Goal: Use online tool/utility: Utilize a website feature to perform a specific function

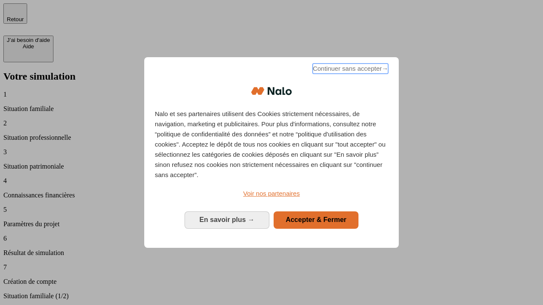
click at [349, 70] on span "Continuer sans accepter →" at bounding box center [350, 69] width 75 height 10
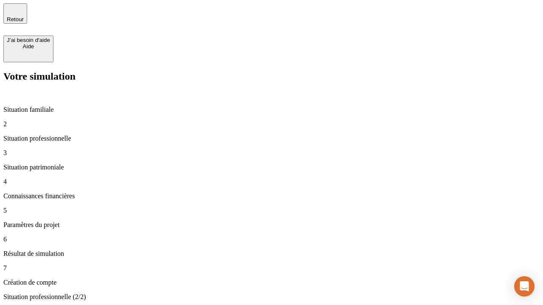
type input "30 000"
type input "1 000"
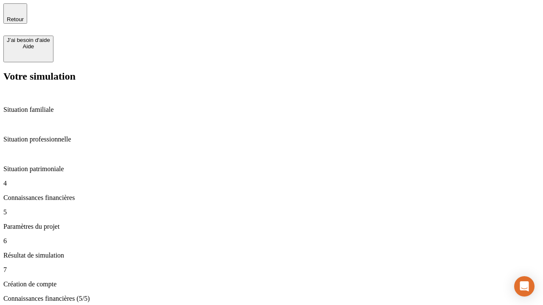
type input "65"
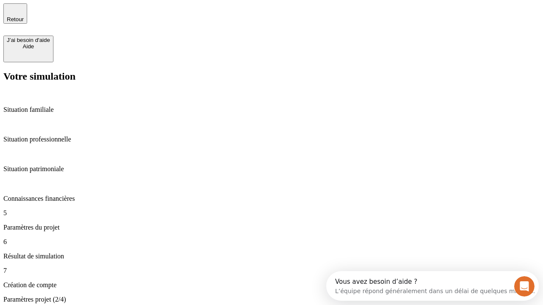
type input "5 000"
type input "640"
